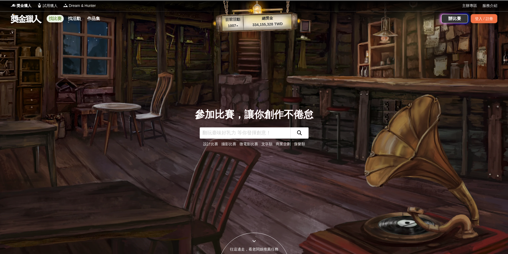
click at [59, 19] on link "找比賽" at bounding box center [55, 18] width 17 height 7
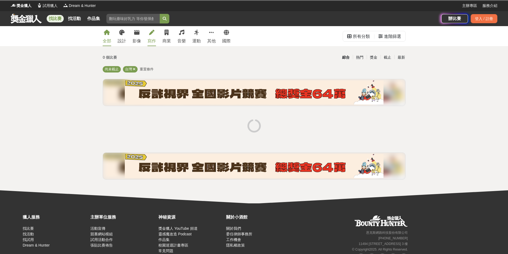
click at [151, 37] on link "寫作" at bounding box center [151, 36] width 9 height 20
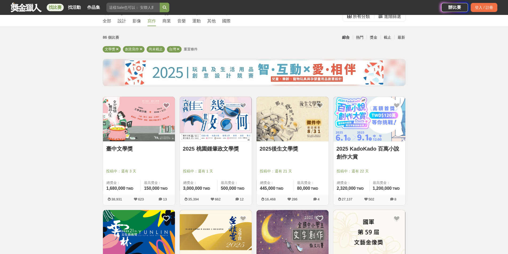
scroll to position [27, 0]
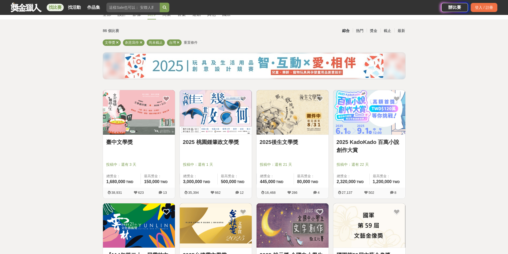
click at [289, 142] on link "2025後生文學獎" at bounding box center [293, 142] width 66 height 8
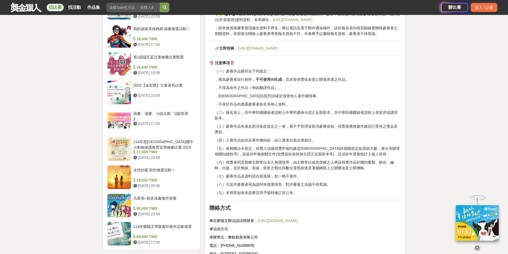
scroll to position [640, 0]
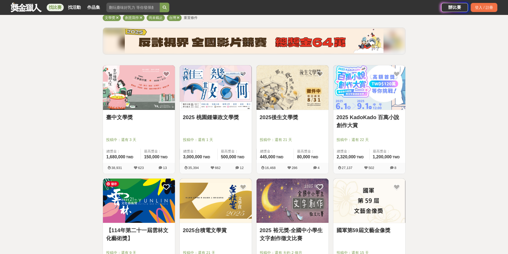
scroll to position [27, 0]
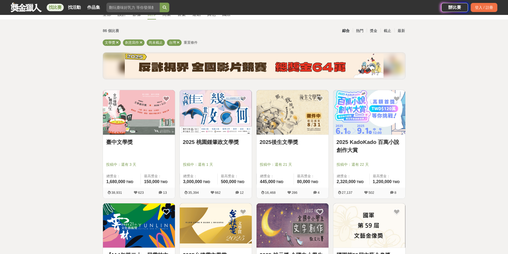
click at [132, 143] on link "臺中文學獎" at bounding box center [139, 142] width 66 height 8
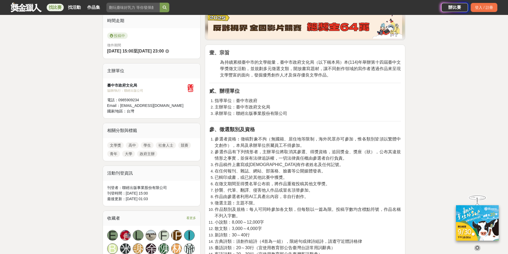
scroll to position [213, 0]
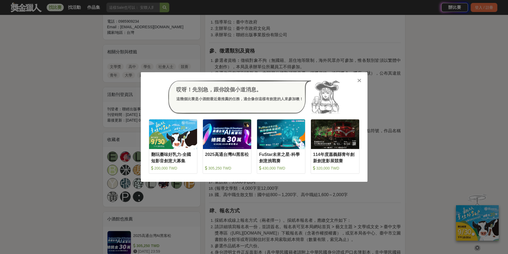
click at [360, 78] on icon at bounding box center [359, 80] width 4 height 5
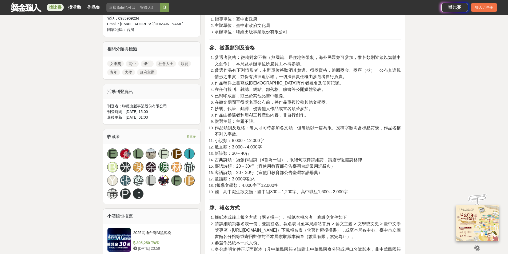
scroll to position [160, 0]
